Goal: Task Accomplishment & Management: Use online tool/utility

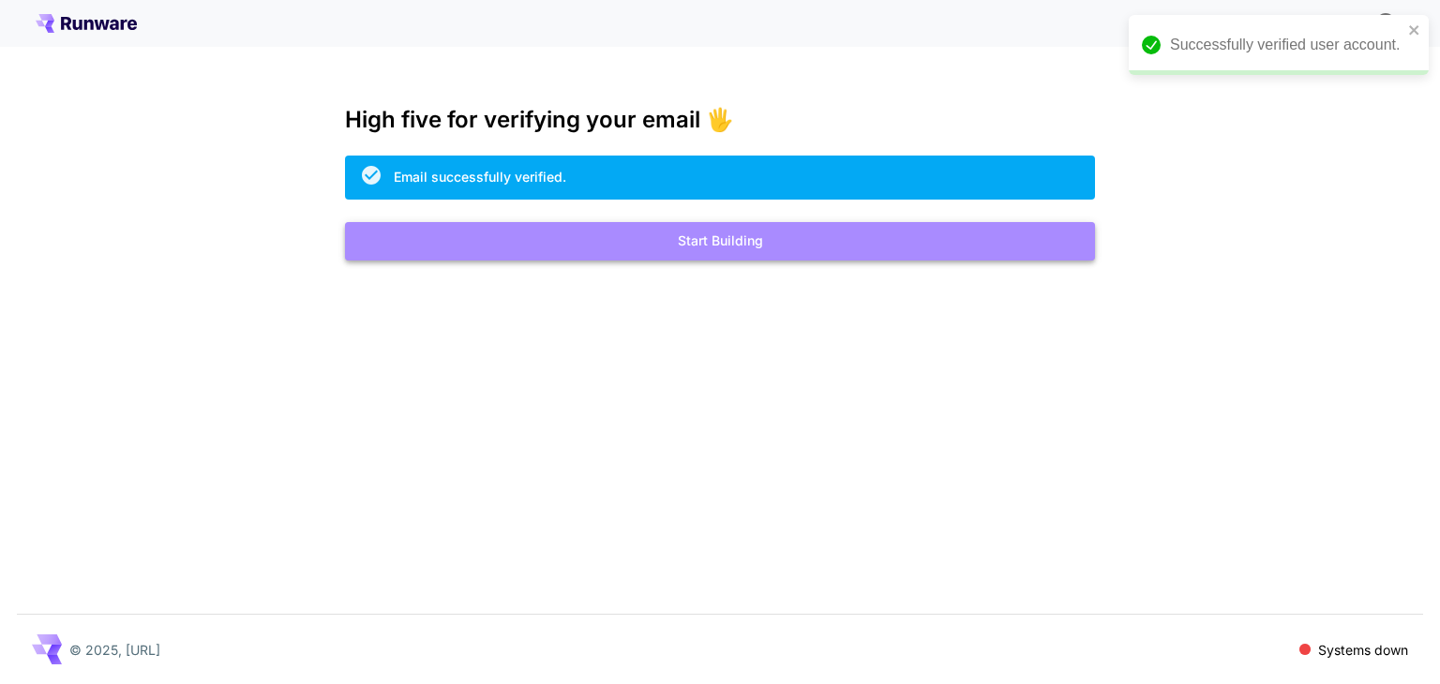
click at [842, 244] on button "Start Building" at bounding box center [720, 241] width 750 height 38
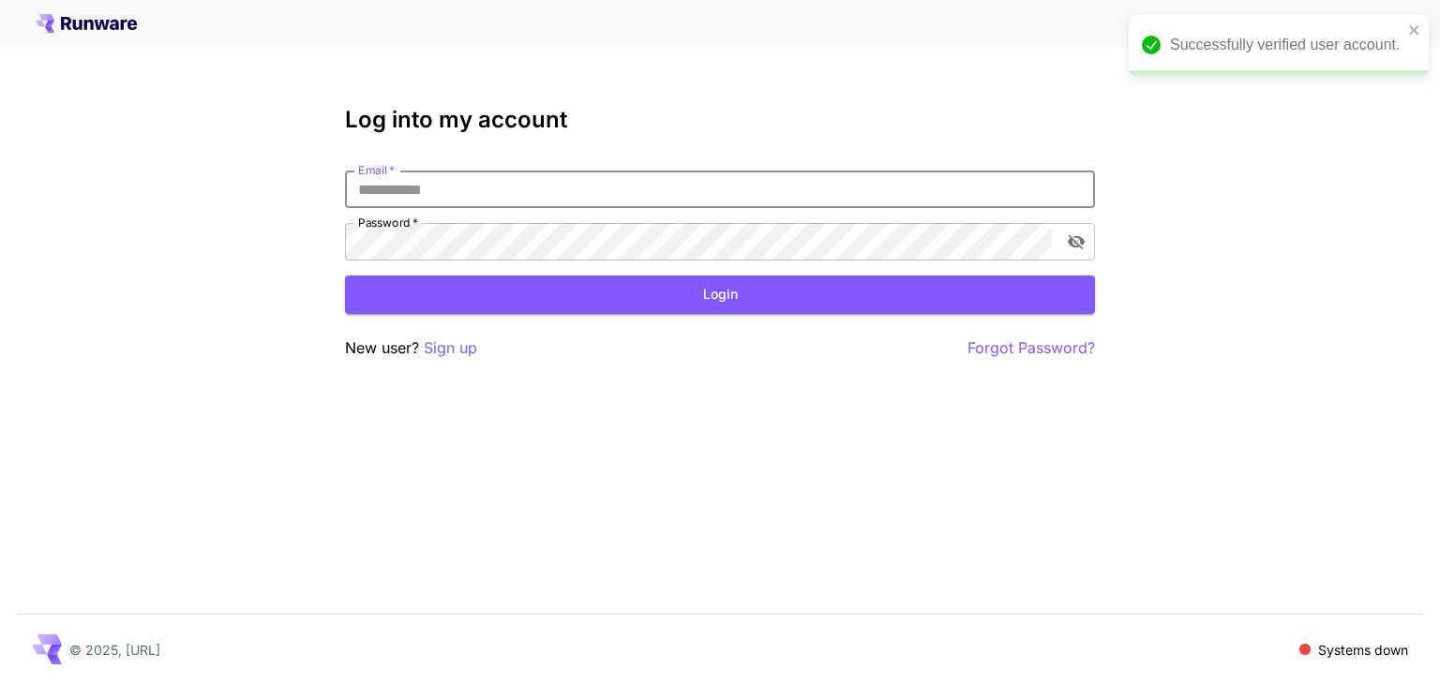
click at [682, 199] on input "Email   *" at bounding box center [720, 189] width 750 height 37
type input "*"
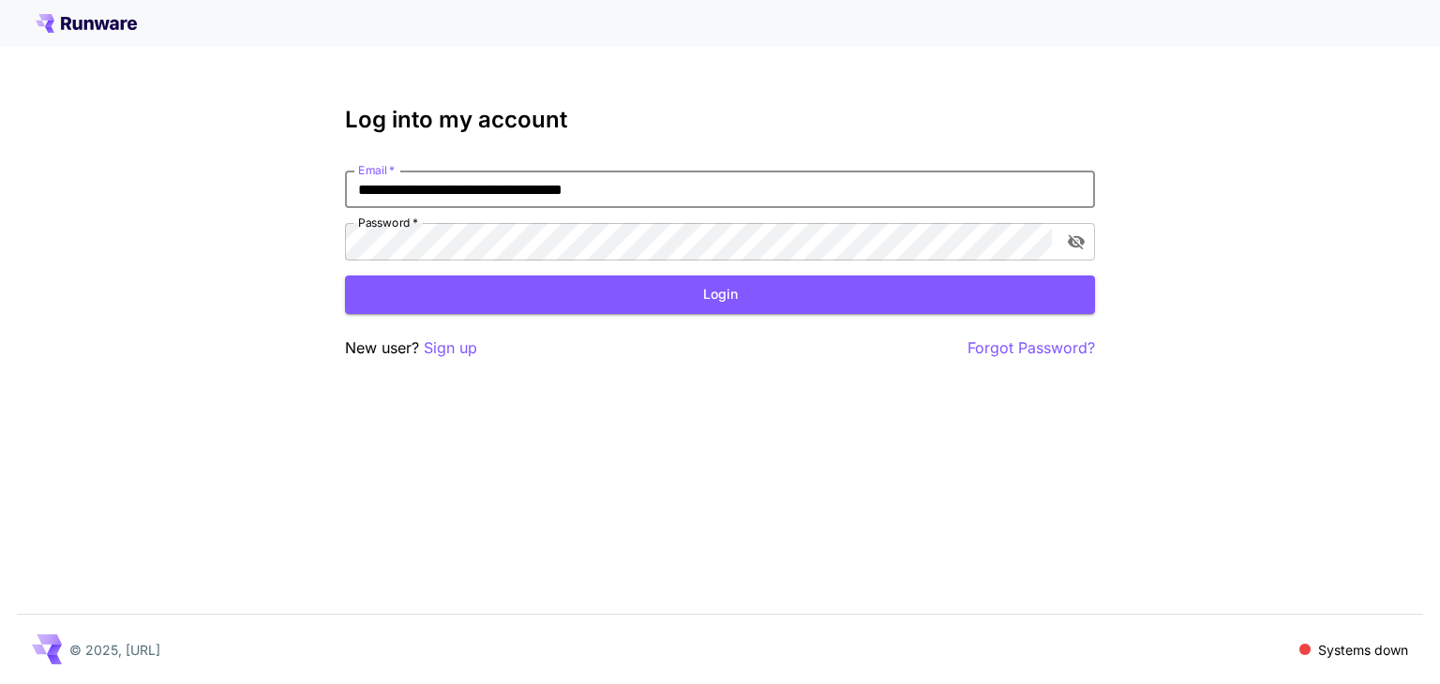
type input "**********"
click button "Login" at bounding box center [720, 295] width 750 height 38
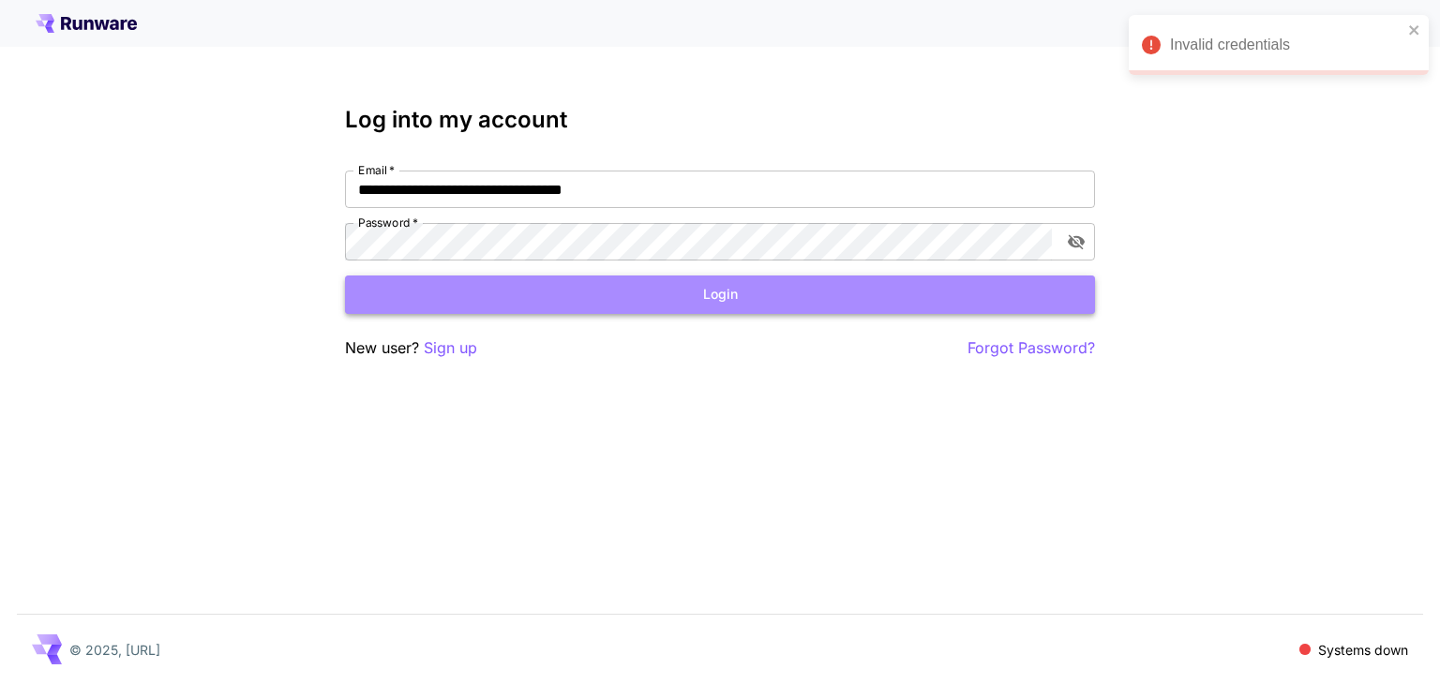
click at [515, 289] on button "Login" at bounding box center [720, 295] width 750 height 38
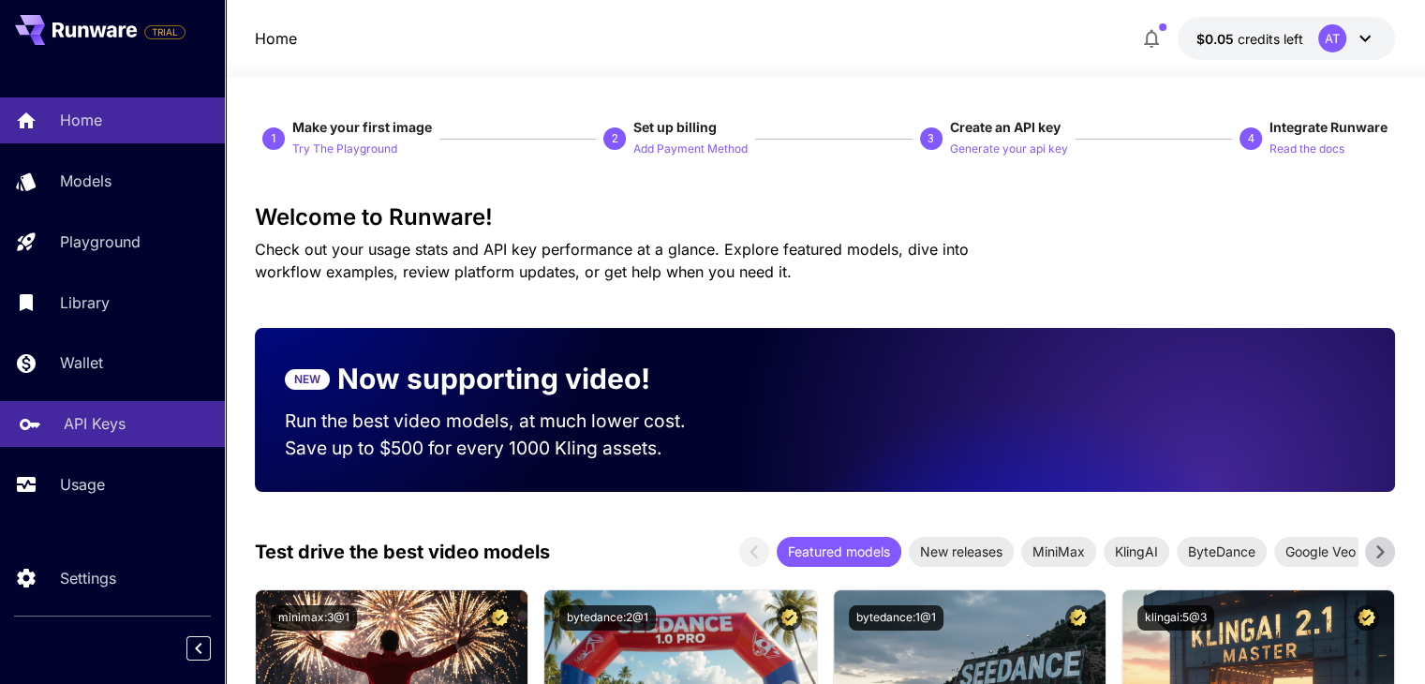
click at [105, 422] on p "API Keys" at bounding box center [95, 423] width 62 height 22
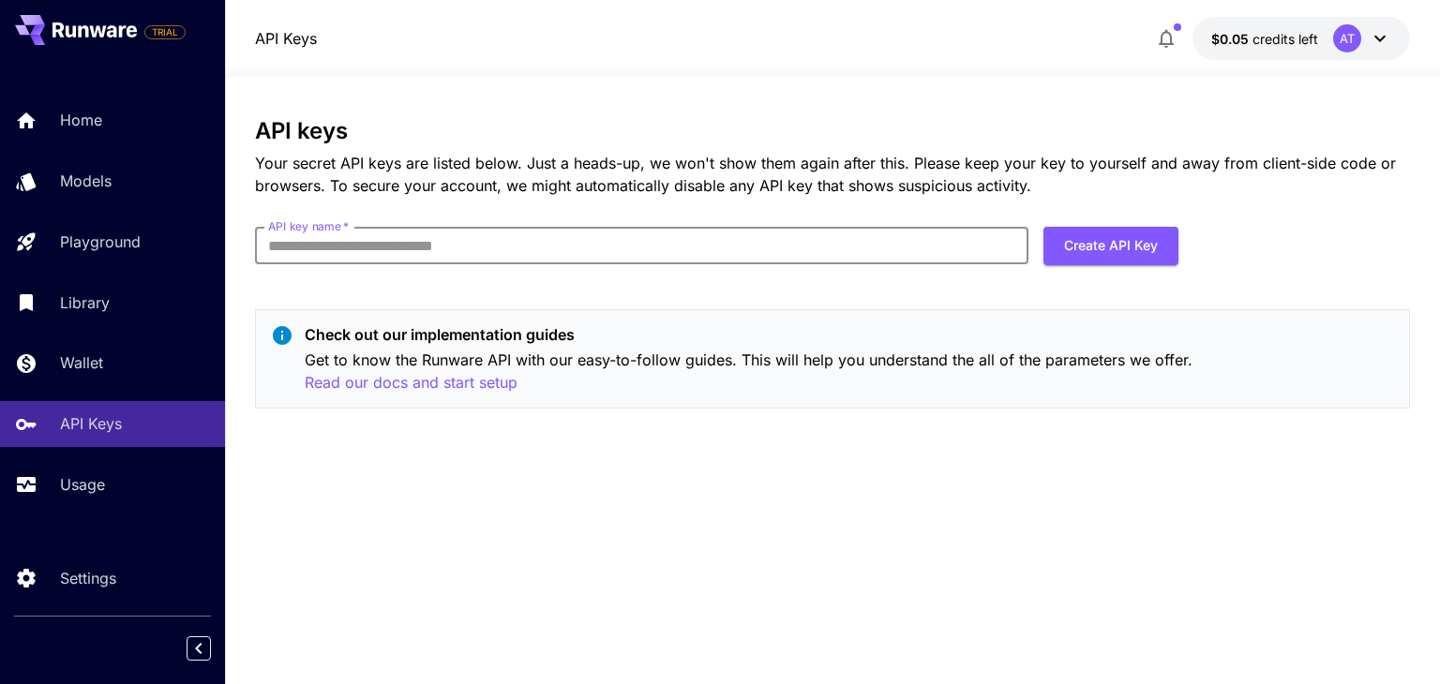
click at [526, 235] on input "API key name   *" at bounding box center [641, 245] width 773 height 37
type input "**********"
click at [1118, 238] on button "Create API Key" at bounding box center [1110, 246] width 135 height 38
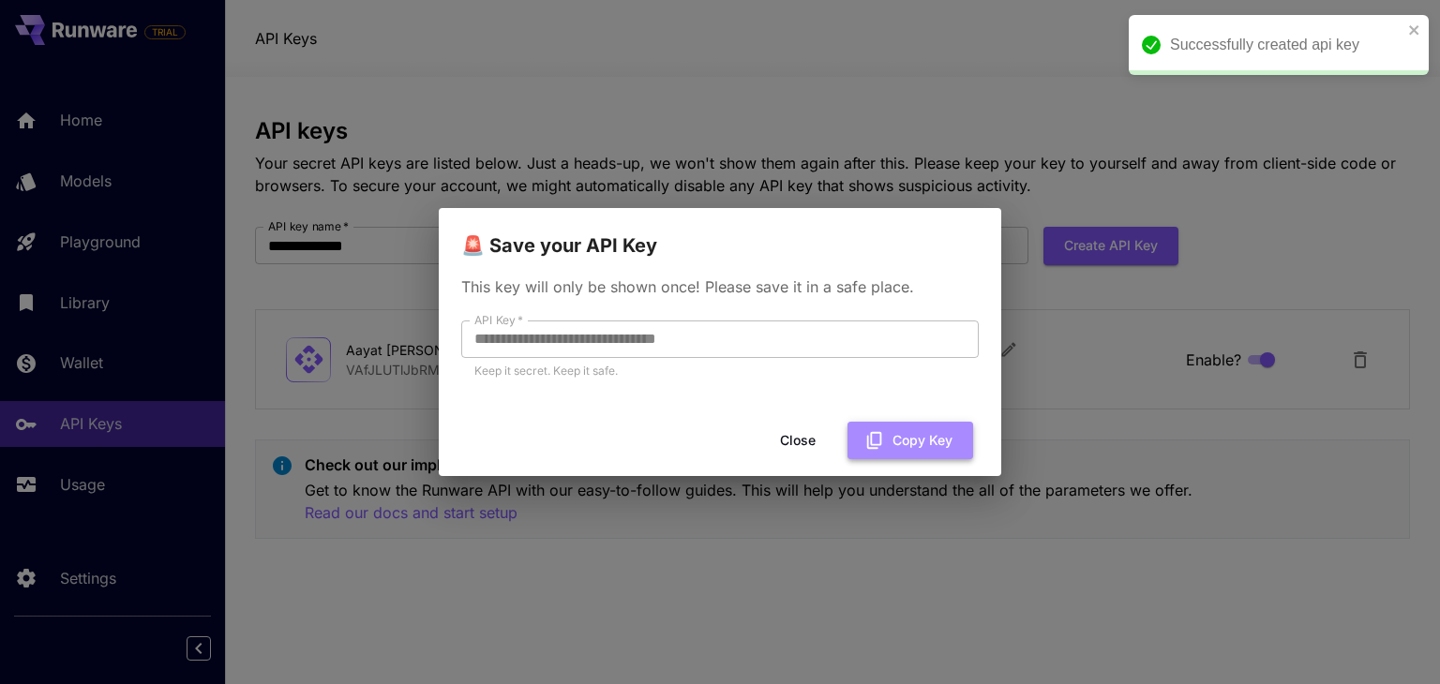
click at [927, 432] on button "Copy Key" at bounding box center [910, 441] width 126 height 38
click at [936, 453] on button "Copy Key" at bounding box center [910, 441] width 126 height 38
